Goal: Transaction & Acquisition: Purchase product/service

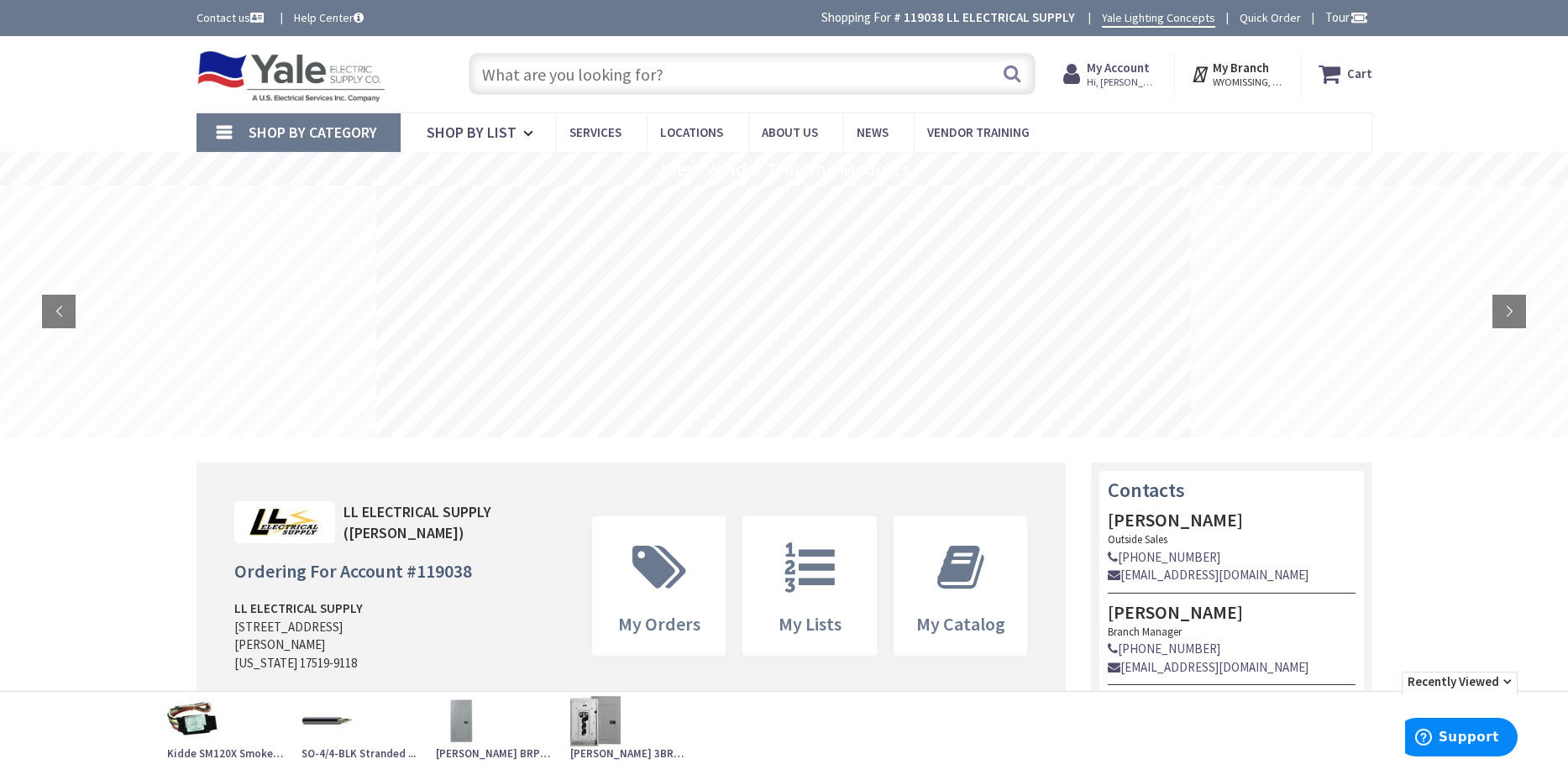
click at [575, 81] on input "text" at bounding box center [751, 74] width 567 height 42
click at [524, 69] on input "text" at bounding box center [751, 74] width 567 height 42
paste input "SYL 25118 F96T12CWHO 4100K 8' COLD TEMP FLOUR BULB (10)*"
type input "SYL 25118 F96T12CWHO 4100K 8' COLD TEMP FLOUR BULB (10)*"
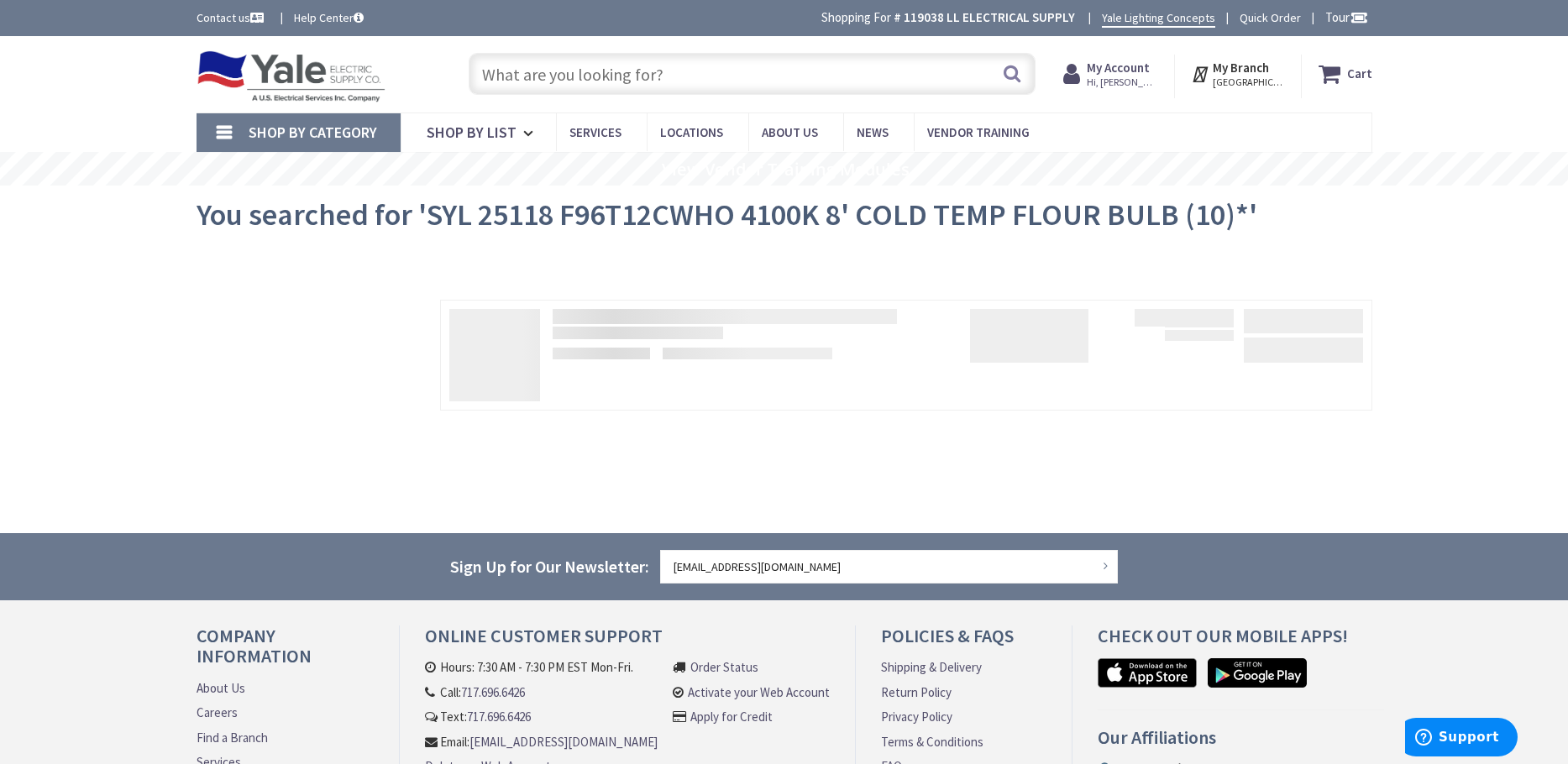
click at [593, 74] on input "text" at bounding box center [751, 74] width 567 height 42
click at [568, 88] on input "text" at bounding box center [751, 74] width 567 height 42
click at [569, 88] on input "text" at bounding box center [751, 74] width 567 height 42
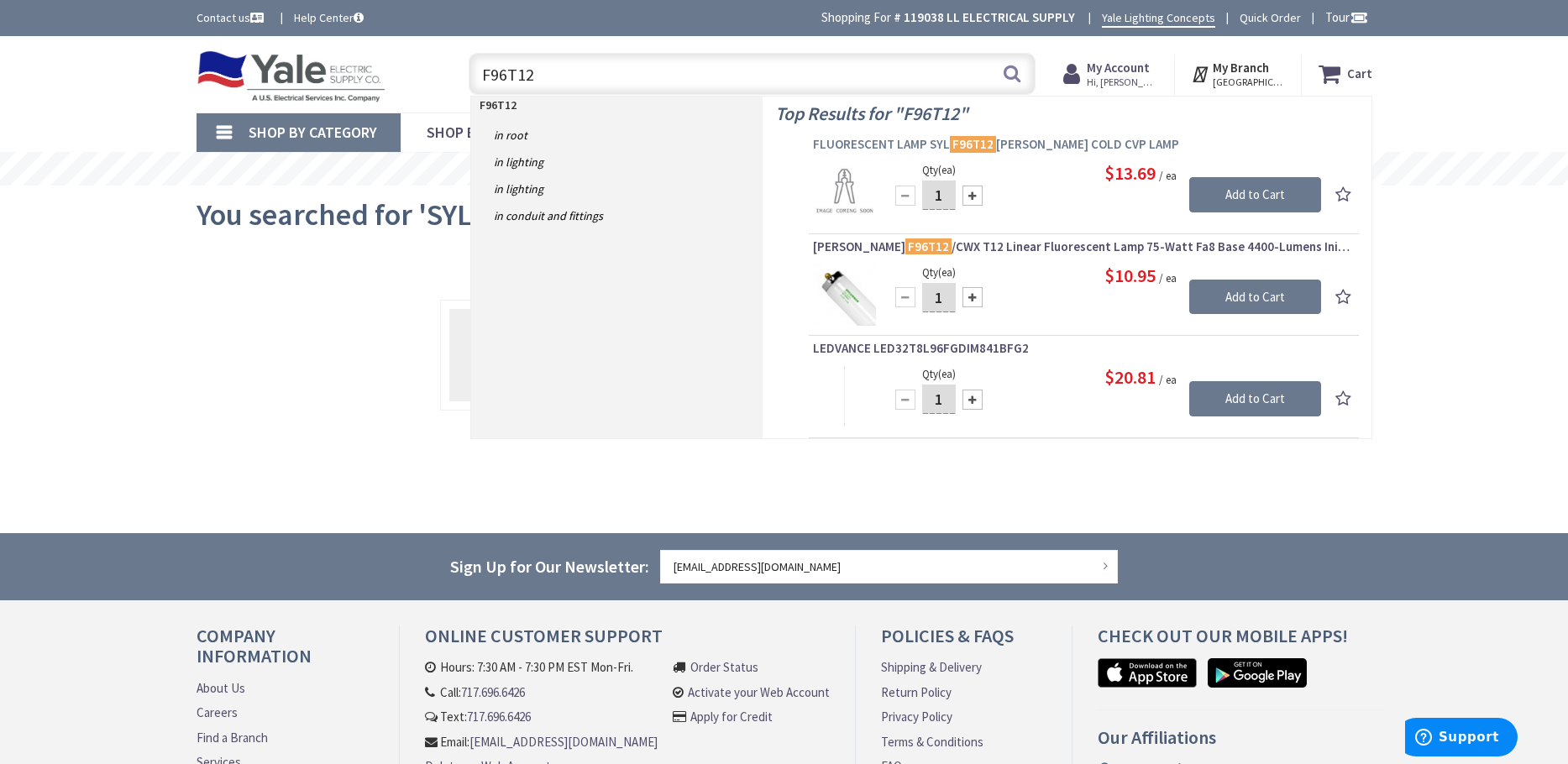
type input "F96T12"
click at [1032, 144] on span "FLUORESCENT LAMP SYL F96T12 CW HO COLD CVP LAMP" at bounding box center [1083, 144] width 542 height 16
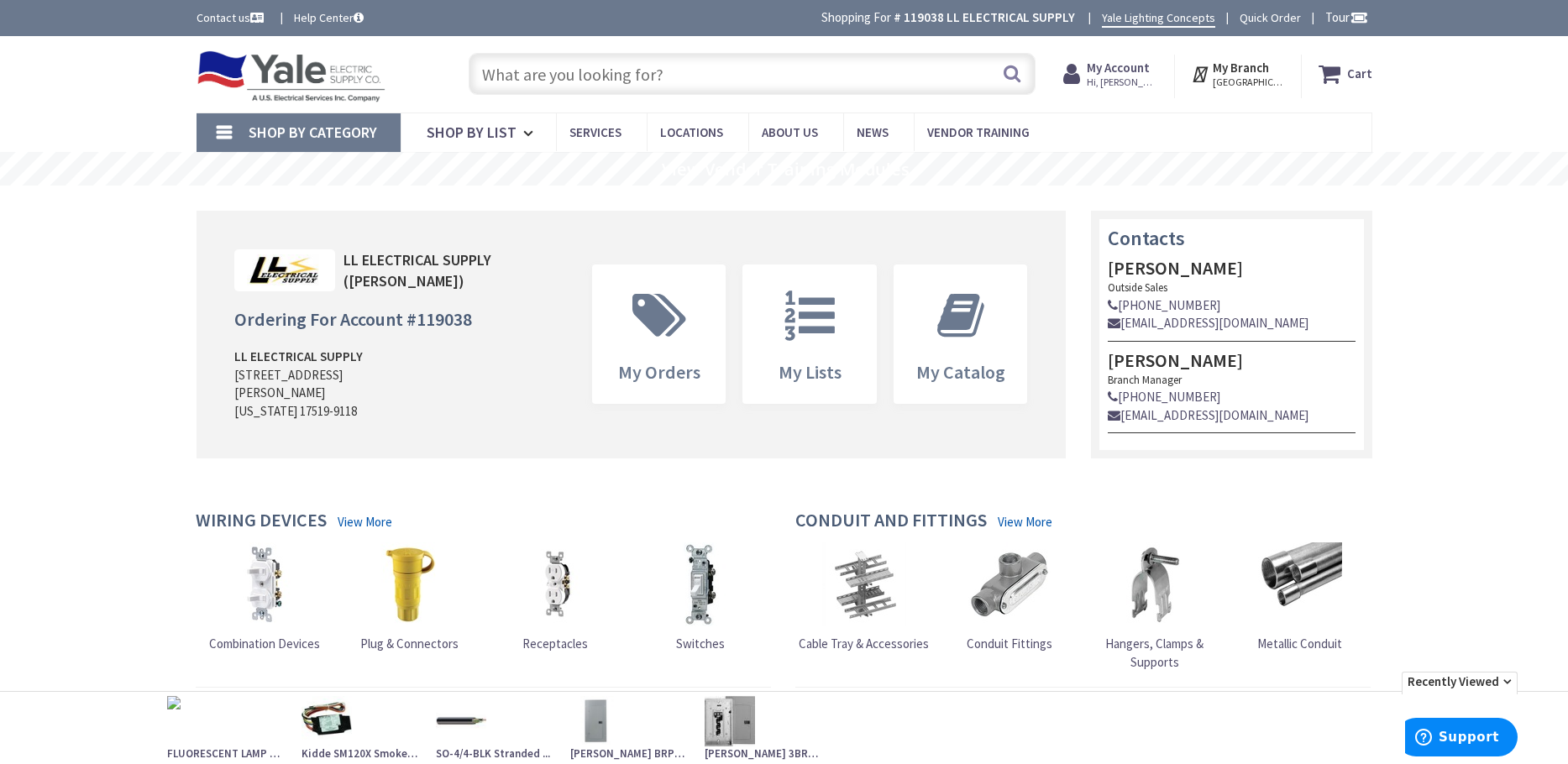
type input "SYL 25118 F96T12CWHO 4100K 8' COLD TEMP FLOUR BULB (10)*"
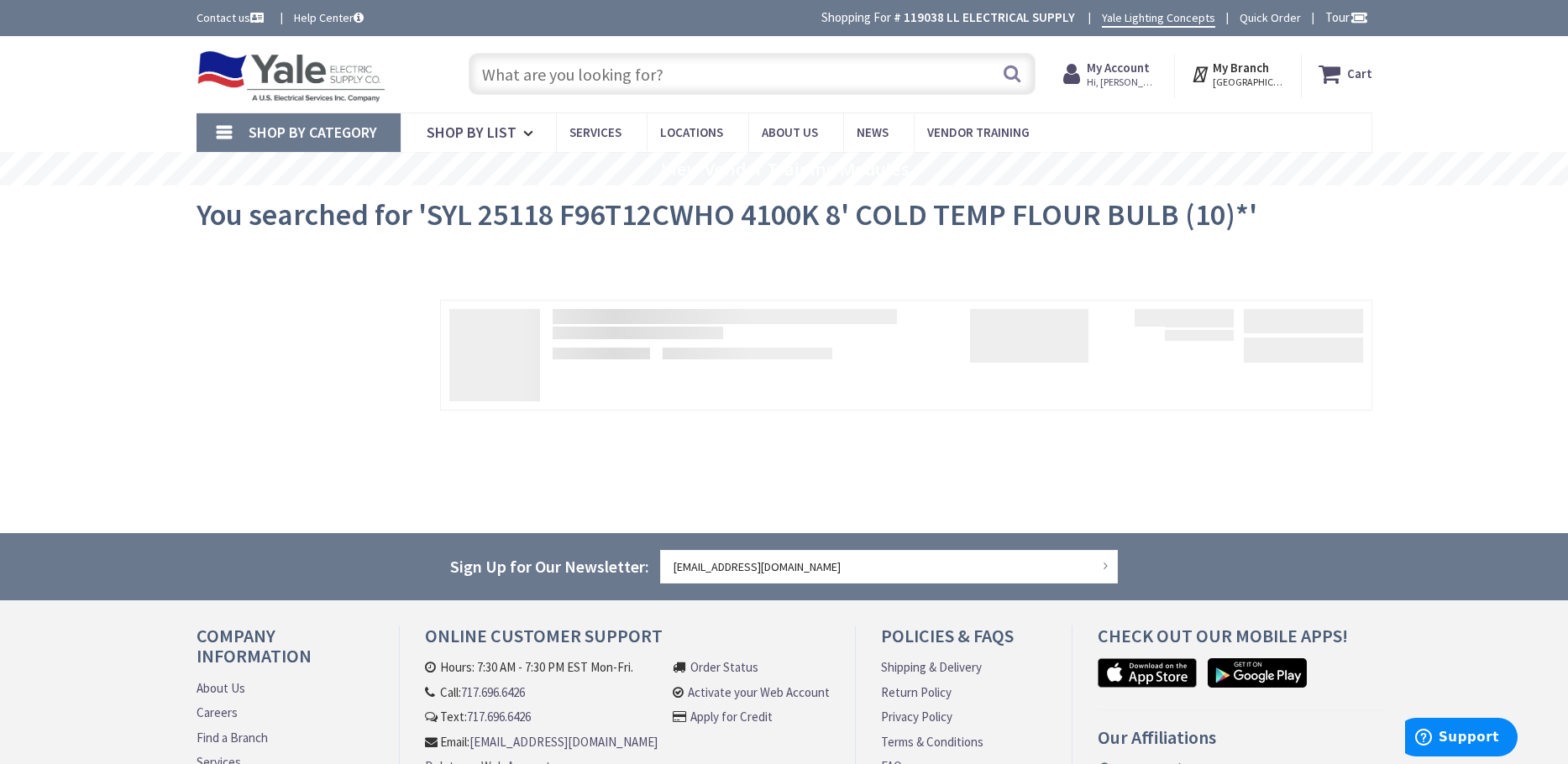
click at [589, 86] on input "text" at bounding box center [751, 74] width 567 height 42
click at [528, 76] on input "text" at bounding box center [751, 74] width 567 height 42
click at [523, 78] on input "text" at bounding box center [751, 74] width 567 height 42
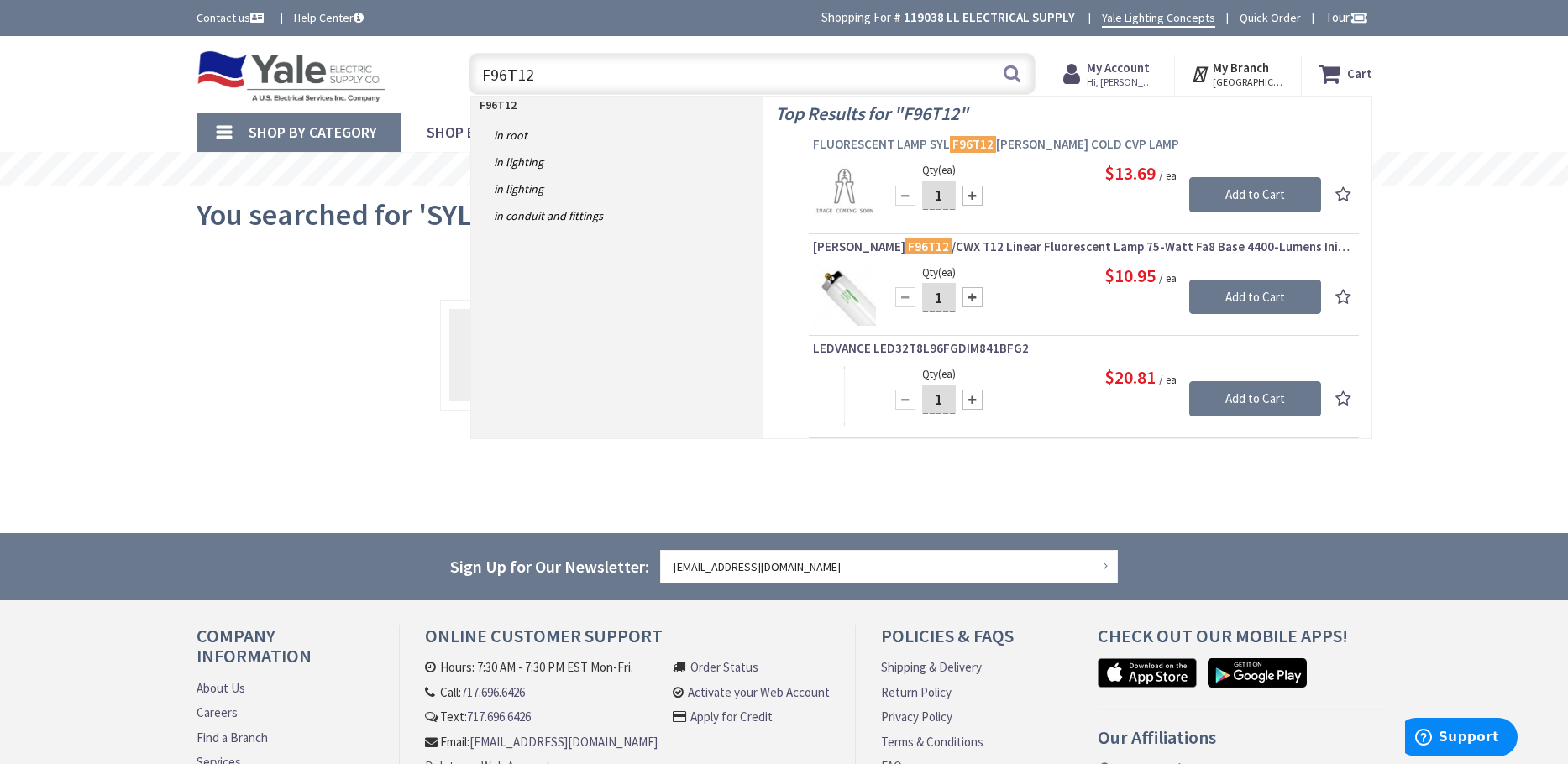
type input "F96T12"
click at [941, 144] on span "FLUORESCENT LAMP SYL F96T12 CW HO COLD CVP LAMP" at bounding box center [1083, 144] width 542 height 16
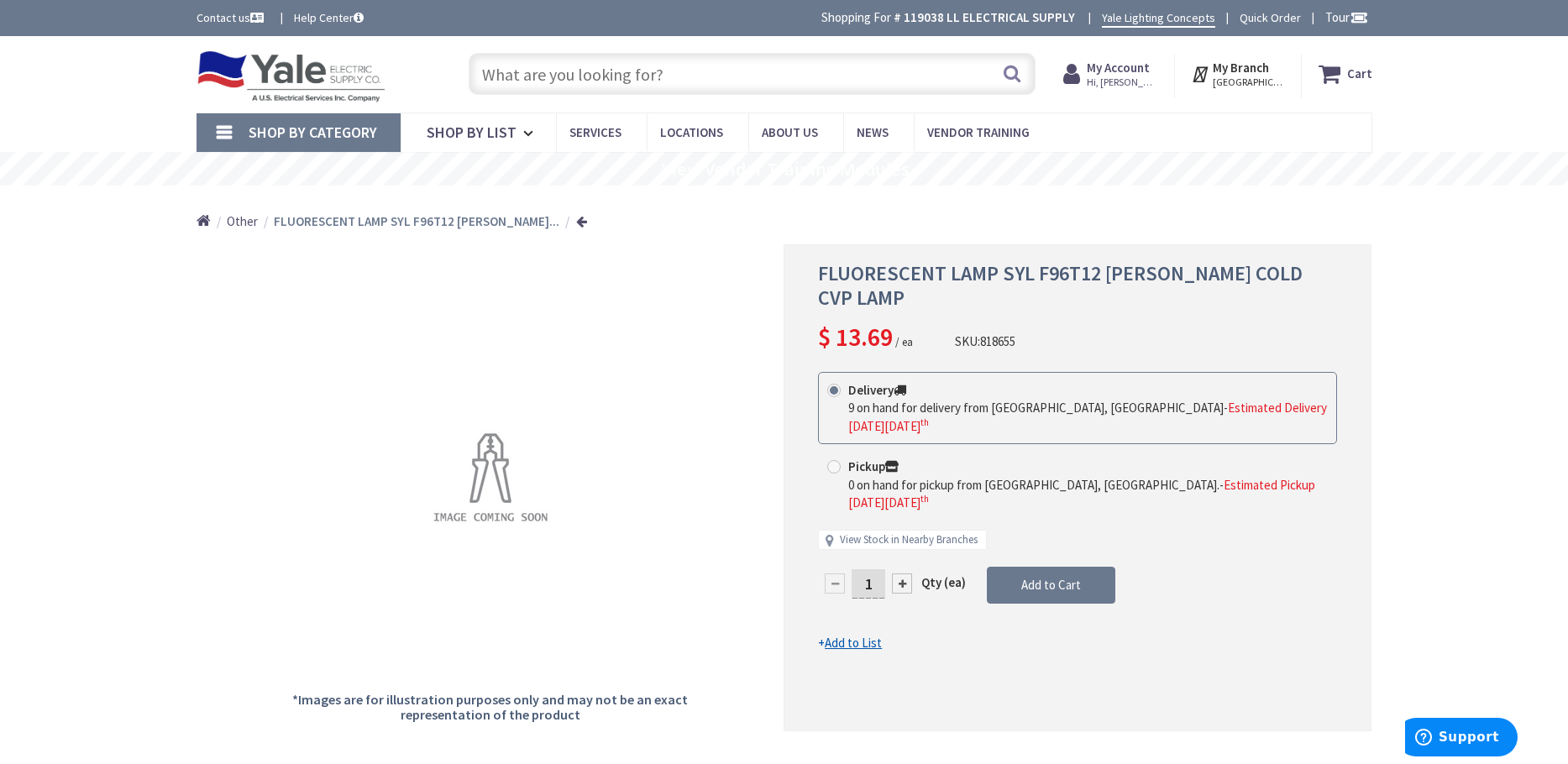
click at [547, 73] on input "text" at bounding box center [751, 74] width 567 height 42
